Goal: Transaction & Acquisition: Purchase product/service

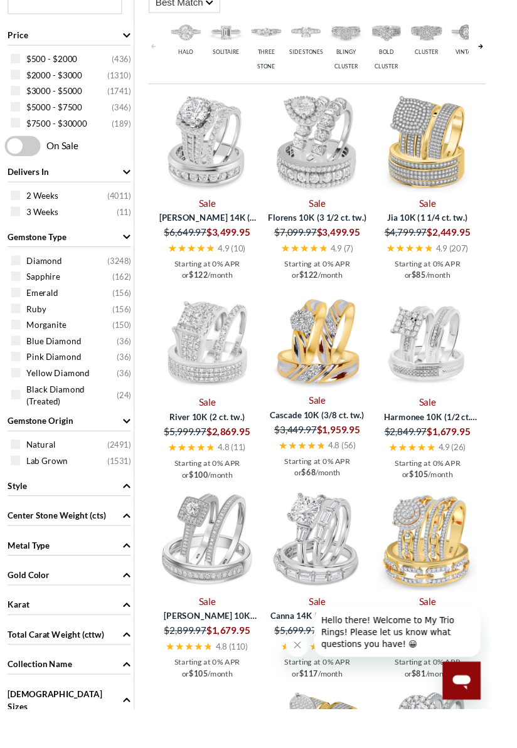
scroll to position [574, 0]
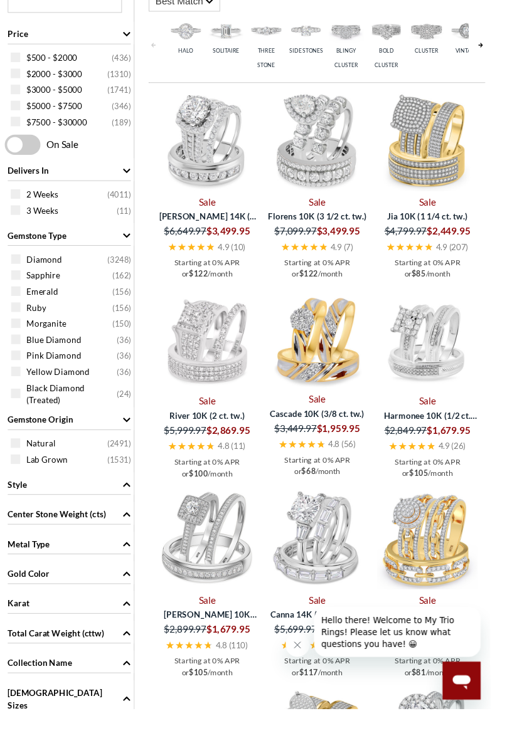
click at [119, 603] on div "Gold Color" at bounding box center [73, 604] width 130 height 24
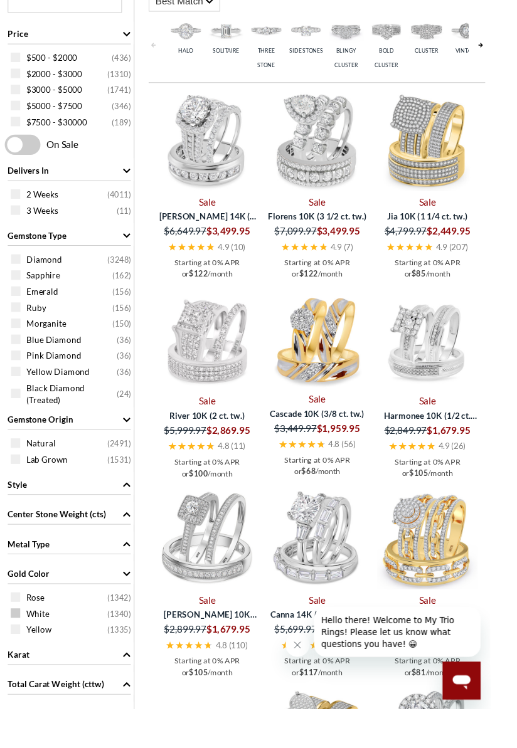
click at [103, 647] on span "White ( 1340 )" at bounding box center [83, 647] width 110 height 13
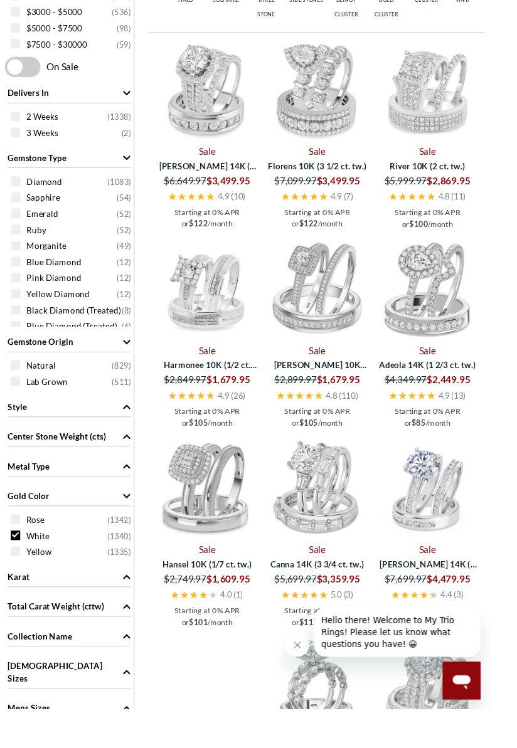
scroll to position [659, 0]
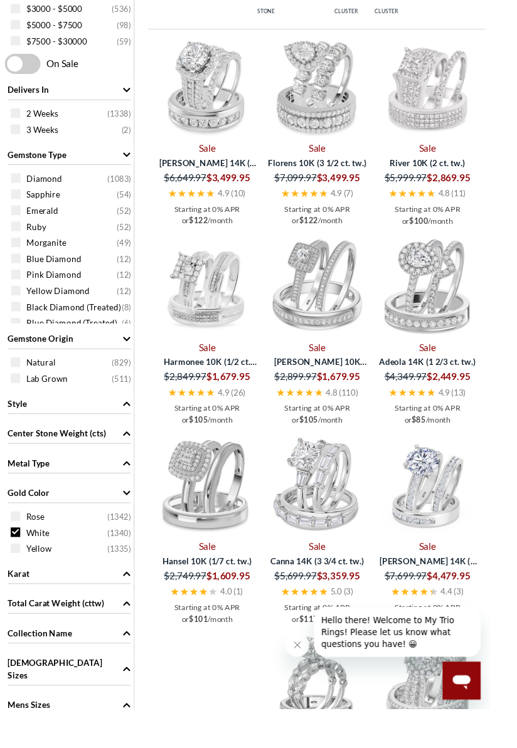
click at [134, 603] on icon "Karat" at bounding box center [134, 605] width 8 height 4
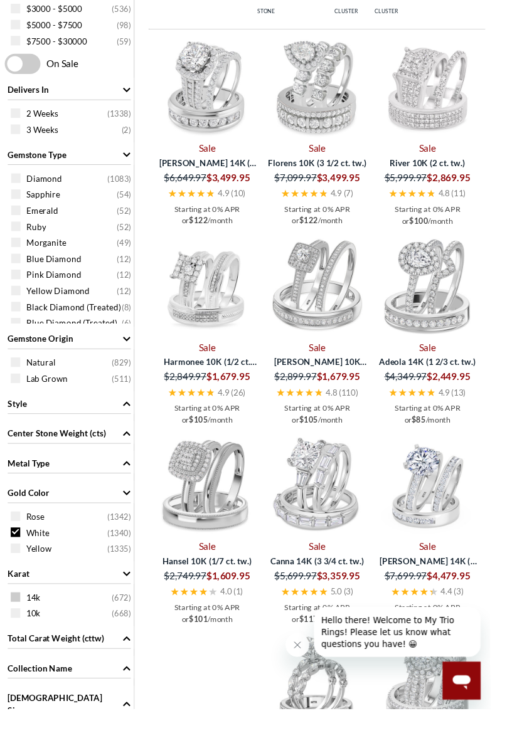
click at [101, 626] on span "14k ( 672 )" at bounding box center [83, 630] width 110 height 13
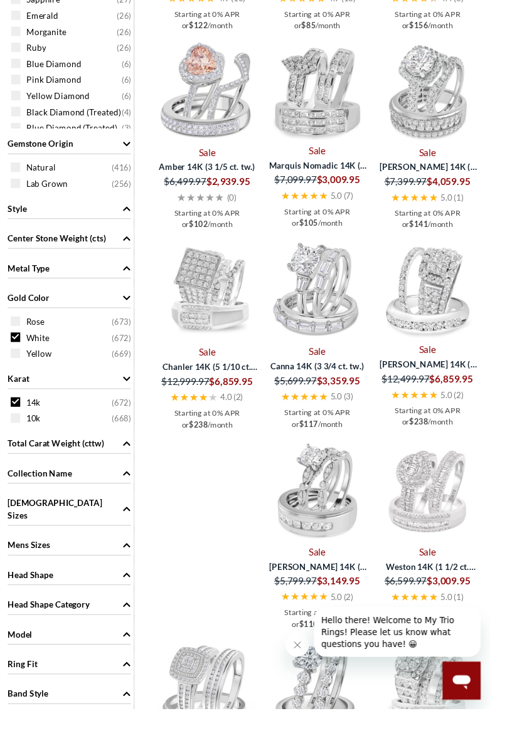
scroll to position [877, 0]
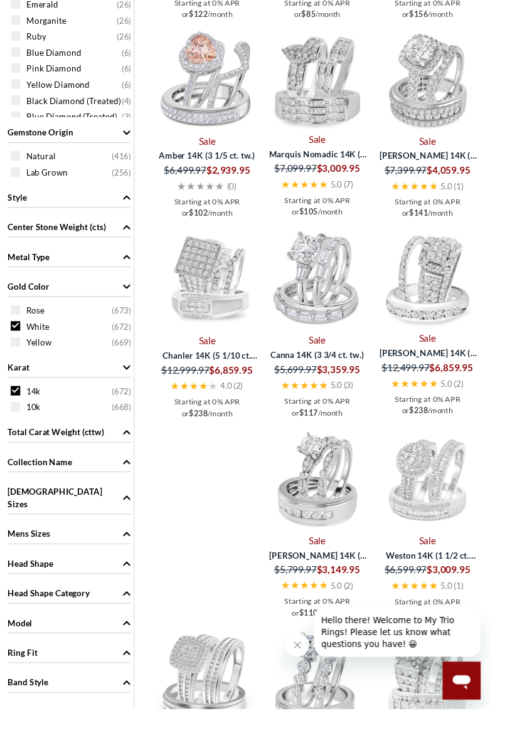
click at [349, 477] on img at bounding box center [335, 505] width 106 height 106
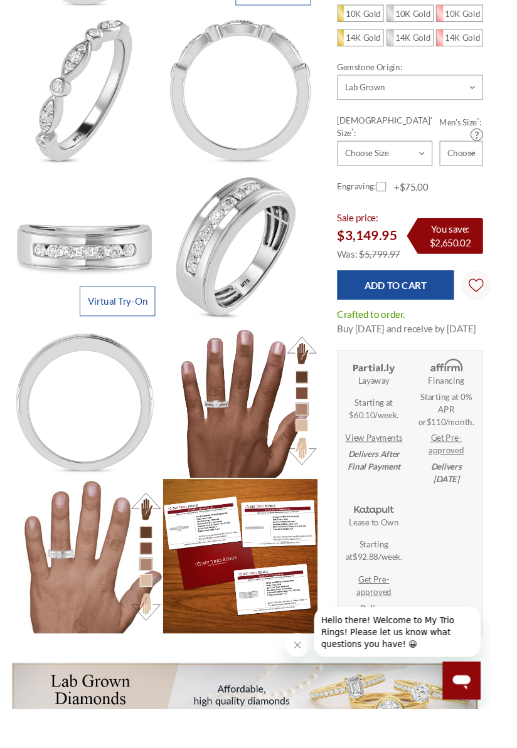
scroll to position [773, 0]
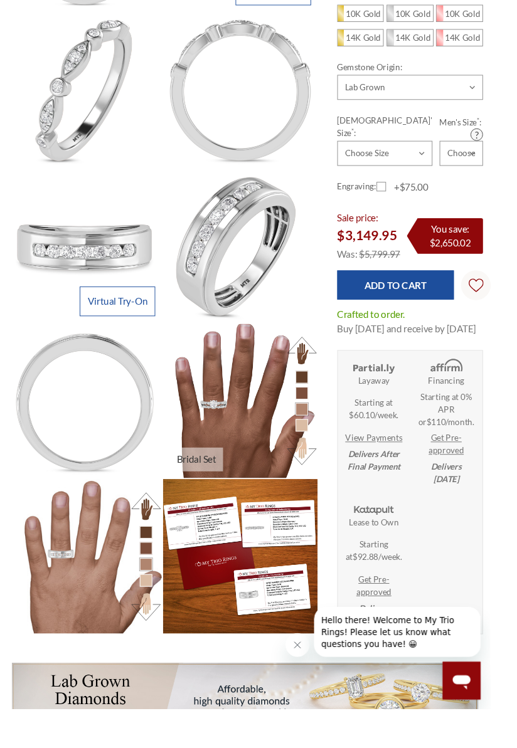
click at [289, 420] on img at bounding box center [253, 423] width 179 height 179
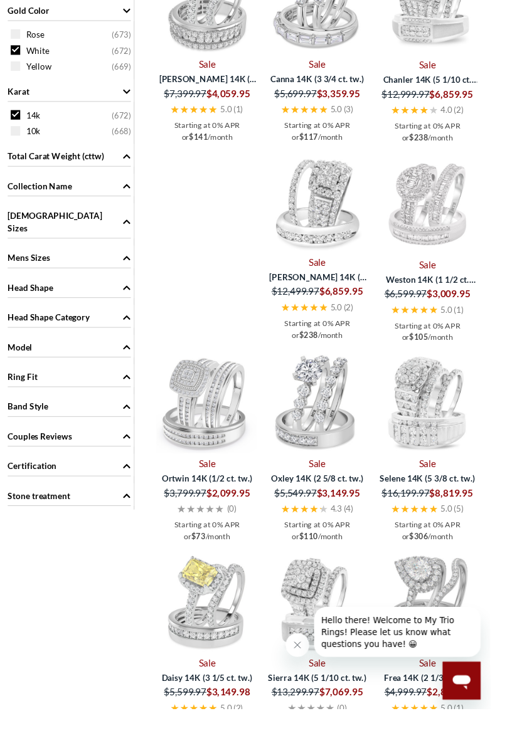
scroll to position [1169, 0]
click at [359, 439] on img at bounding box center [335, 424] width 106 height 106
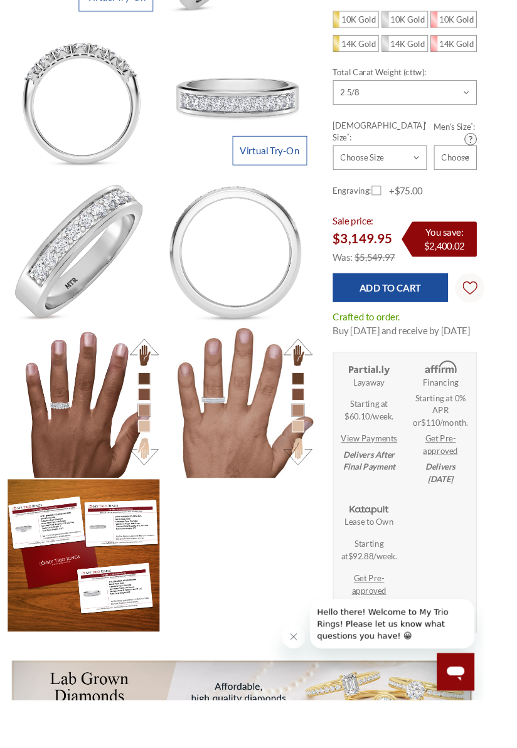
scroll to position [768, 0]
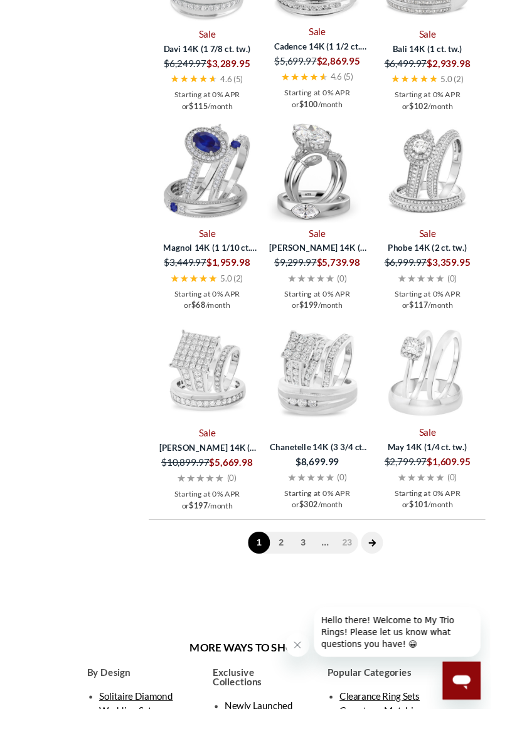
scroll to position [2256, 0]
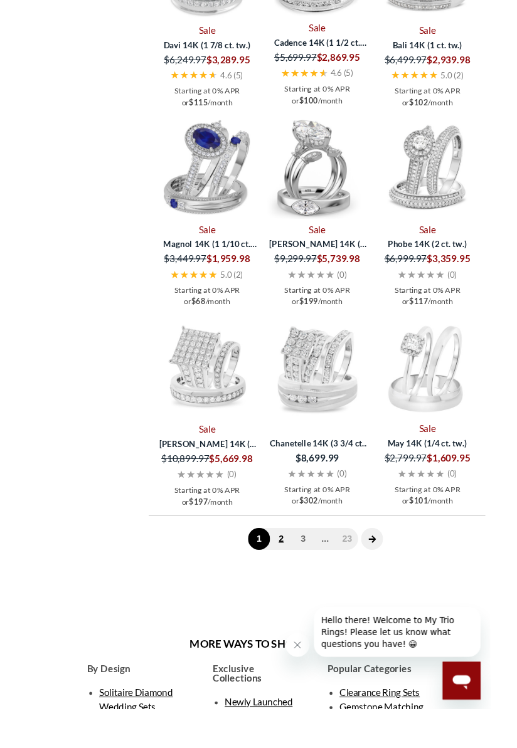
click at [302, 571] on link "2" at bounding box center [296, 568] width 23 height 23
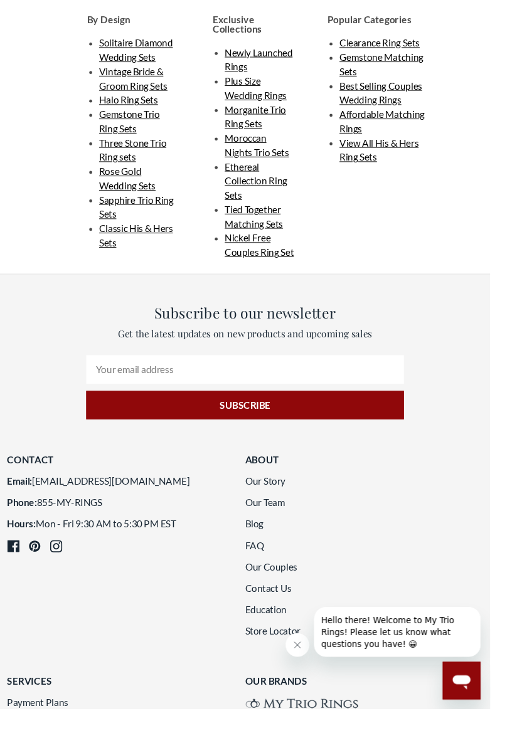
scroll to position [2287, 0]
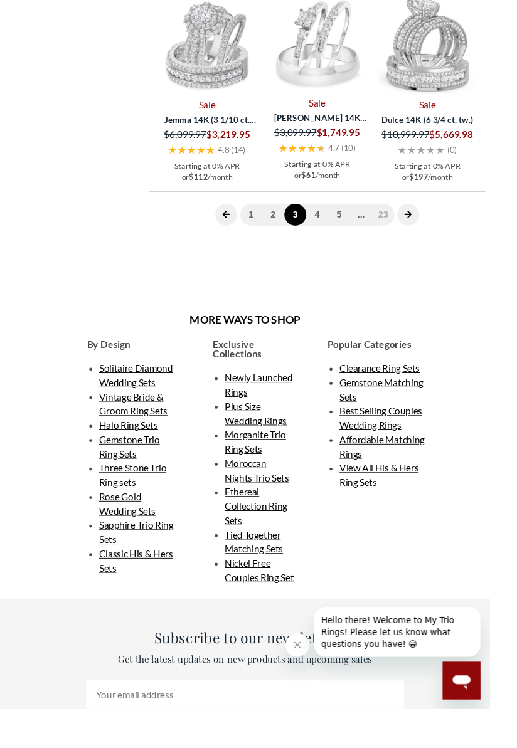
scroll to position [2033, 0]
